Goal: Information Seeking & Learning: Check status

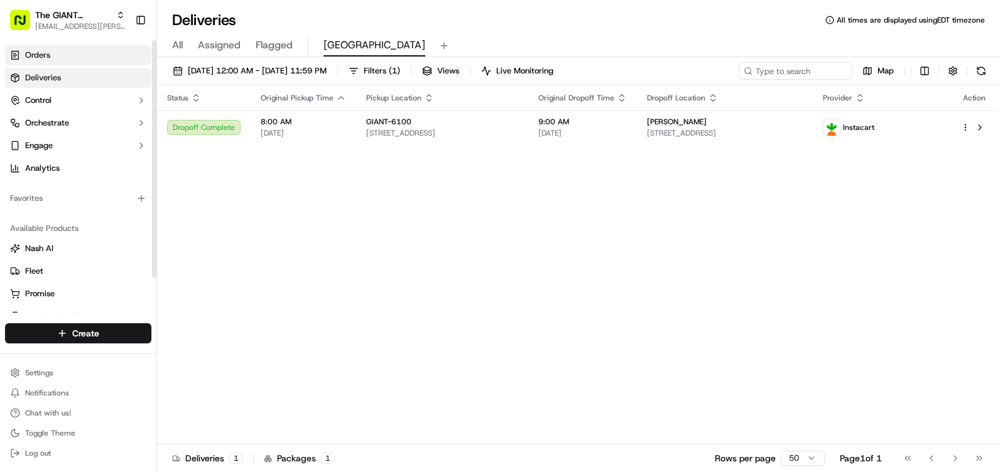
click at [70, 57] on link "Orders" at bounding box center [78, 55] width 146 height 20
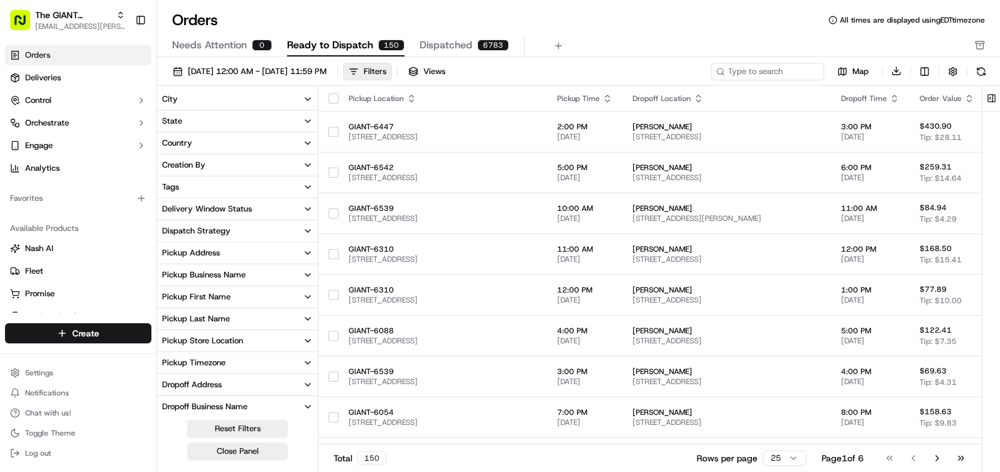
click at [245, 99] on button "City" at bounding box center [237, 99] width 161 height 21
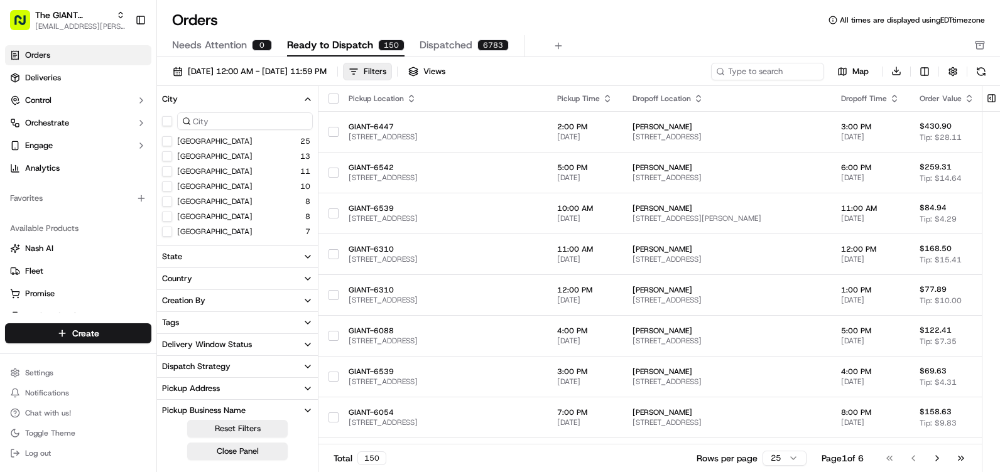
click at [238, 126] on input at bounding box center [245, 121] width 136 height 18
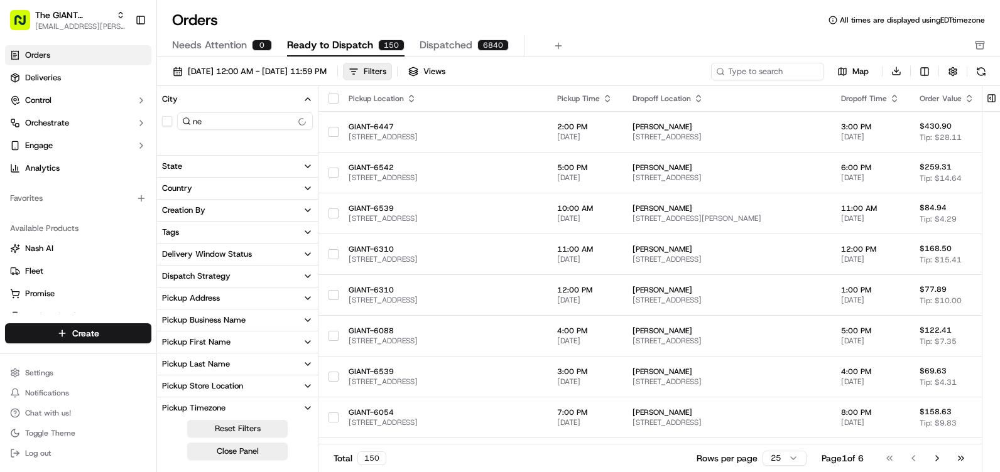
type input "n"
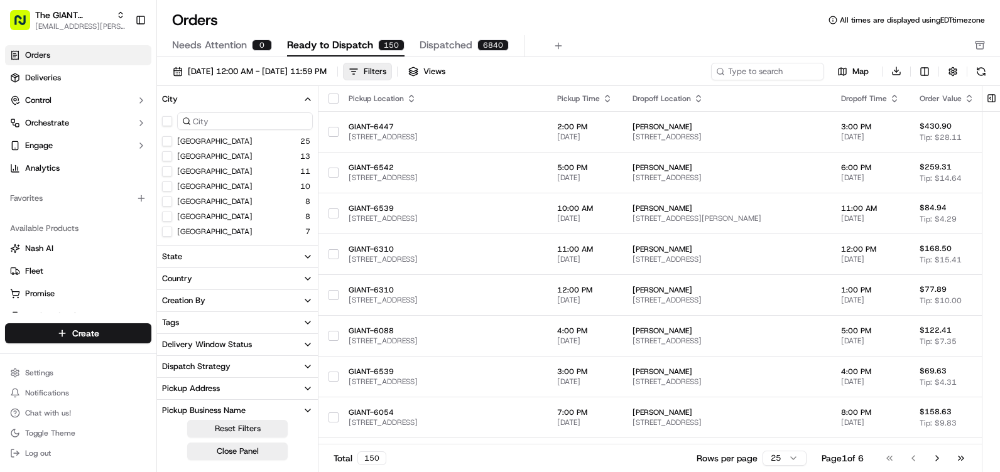
click at [336, 99] on button "button" at bounding box center [334, 99] width 10 height 10
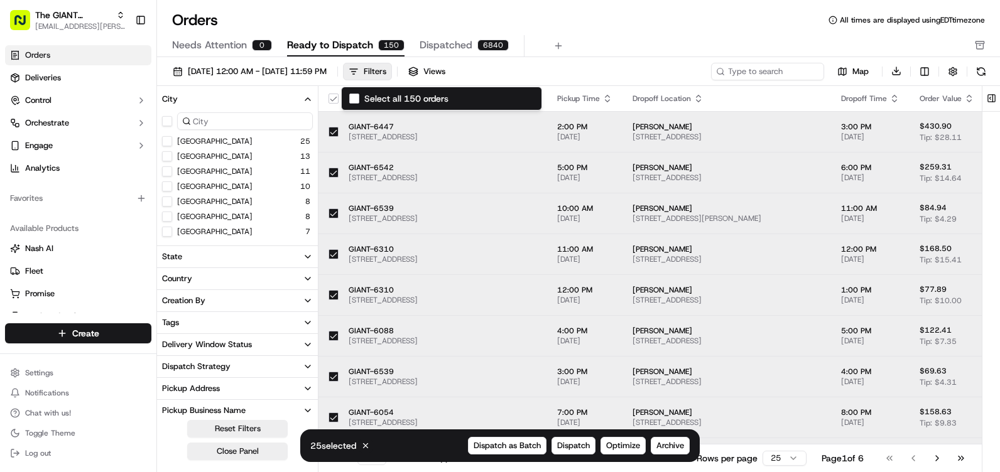
click at [337, 98] on button "Select all 150 orders" at bounding box center [334, 99] width 10 height 10
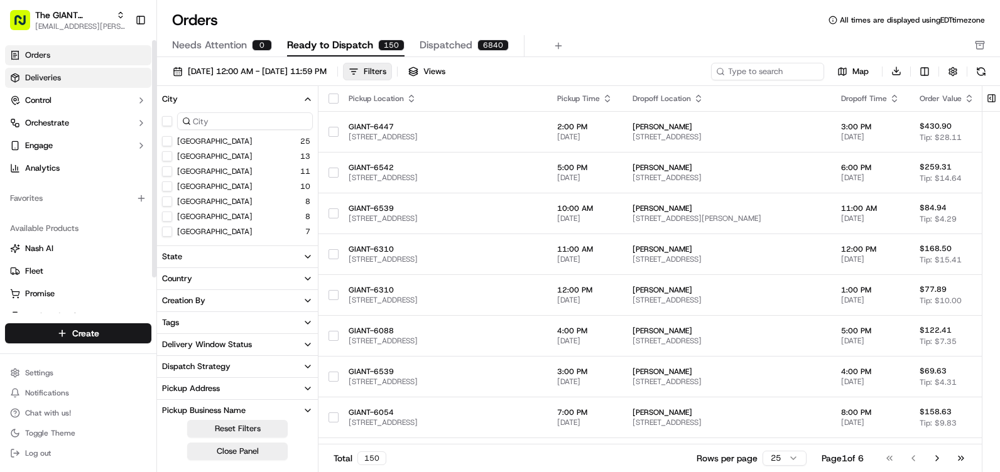
click at [108, 87] on link "Deliveries" at bounding box center [78, 78] width 146 height 20
